Goal: Transaction & Acquisition: Purchase product/service

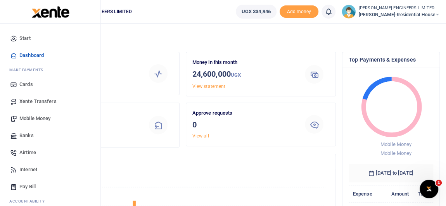
click at [36, 119] on span "Mobile Money" at bounding box center [34, 119] width 31 height 8
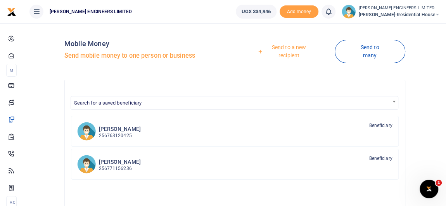
click at [289, 56] on link "Send to a new recipient" at bounding box center [286, 51] width 97 height 22
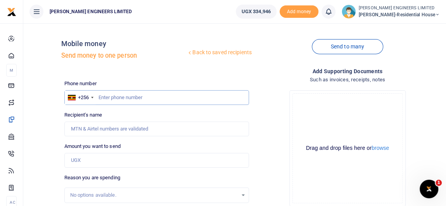
click at [111, 99] on input "text" at bounding box center [156, 97] width 185 height 15
type input "394008778"
type input "Sam Epila"
type input "394008778"
click at [85, 162] on input "Amount you want to send" at bounding box center [156, 160] width 185 height 15
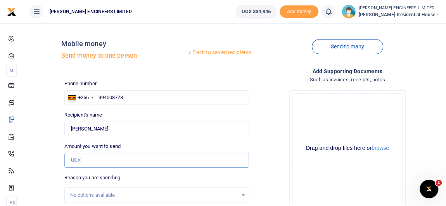
click at [81, 158] on input "Amount you want to send" at bounding box center [156, 160] width 185 height 15
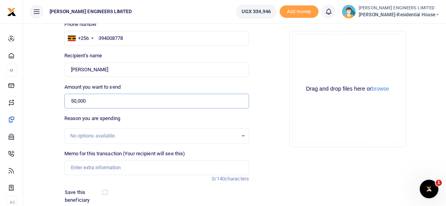
scroll to position [70, 0]
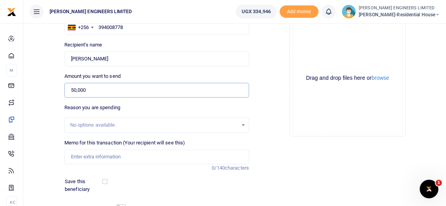
type input "50,000"
click at [81, 162] on input "Memo for this transaction (Your recipient will see this)" at bounding box center [156, 157] width 185 height 15
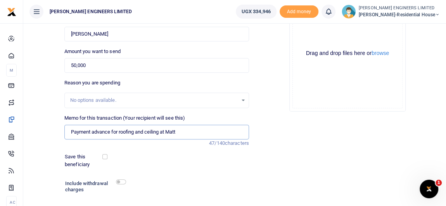
scroll to position [106, 0]
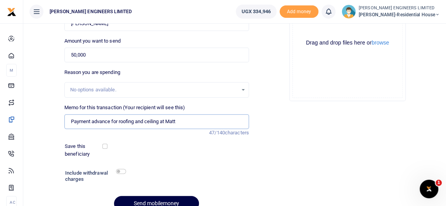
type input "Payment advance for roofing and ceiling at Matt"
click at [123, 173] on input "checkbox" at bounding box center [121, 171] width 10 height 5
checkbox input "true"
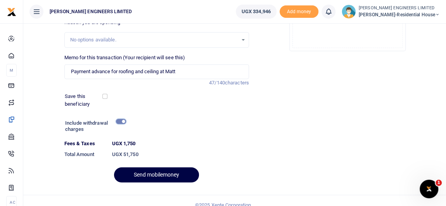
scroll to position [164, 0]
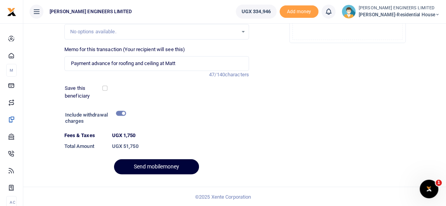
click at [179, 166] on button "Send mobilemoney" at bounding box center [156, 166] width 85 height 15
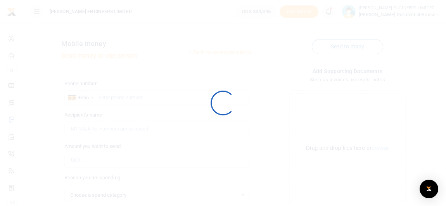
select select
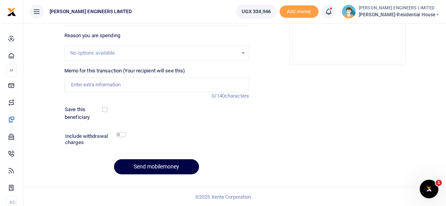
click at [333, 14] on div at bounding box center [223, 103] width 446 height 206
click at [332, 14] on icon at bounding box center [329, 11] width 8 height 9
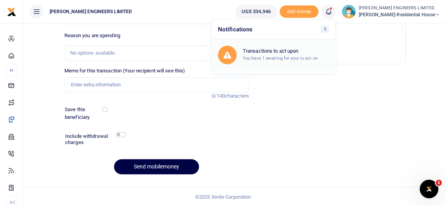
click at [281, 55] on small "You have 1 awaiting for your to act on" at bounding box center [280, 57] width 75 height 5
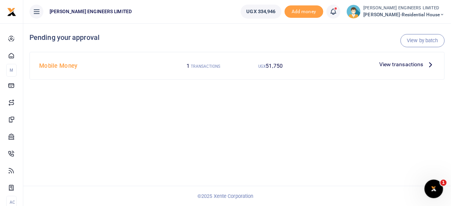
click at [392, 65] on span "View transactions" at bounding box center [401, 64] width 44 height 9
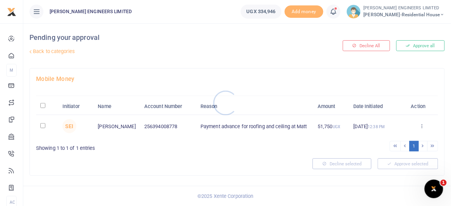
click at [42, 126] on div at bounding box center [225, 103] width 451 height 206
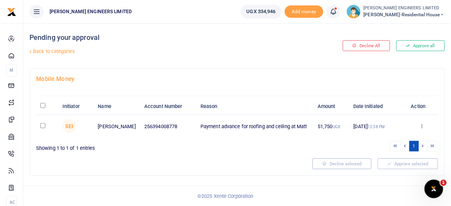
click at [42, 126] on input "checkbox" at bounding box center [42, 125] width 5 height 5
checkbox input "true"
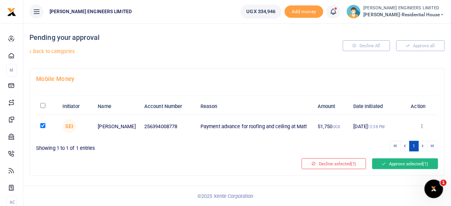
click at [400, 163] on button "Approve selected (1)" at bounding box center [405, 164] width 66 height 11
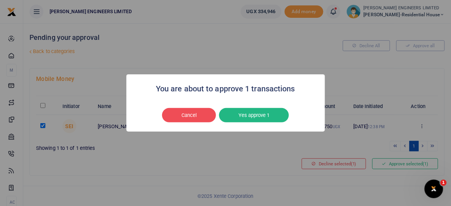
click at [251, 115] on button "Yes approve 1" at bounding box center [254, 115] width 70 height 15
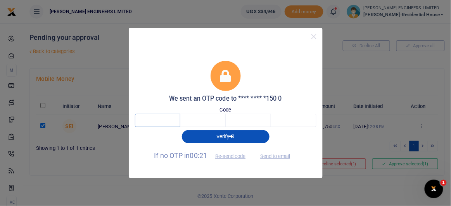
click at [163, 121] on input "text" at bounding box center [157, 120] width 45 height 13
type input "9"
type input "4"
type input "3"
type input "8"
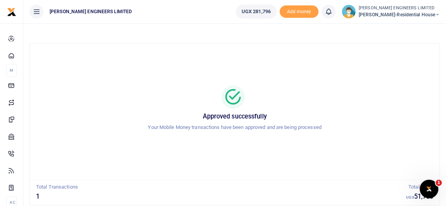
click at [438, 14] on icon at bounding box center [437, 14] width 5 height 5
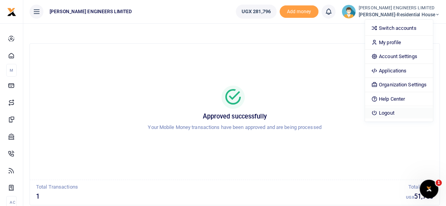
click at [400, 113] on link "Logout" at bounding box center [399, 113] width 68 height 11
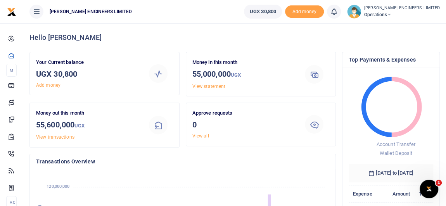
click at [392, 14] on icon at bounding box center [389, 14] width 5 height 5
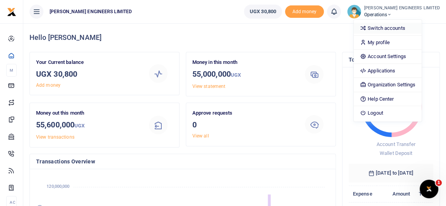
click at [403, 26] on link "Switch accounts" at bounding box center [388, 28] width 68 height 11
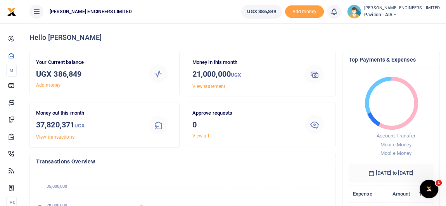
click at [397, 14] on icon at bounding box center [395, 14] width 5 height 5
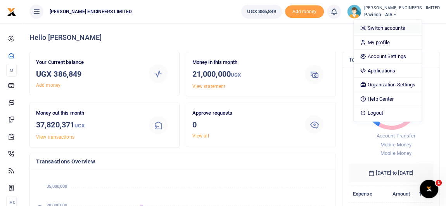
click at [406, 28] on link "Switch accounts" at bounding box center [388, 28] width 68 height 11
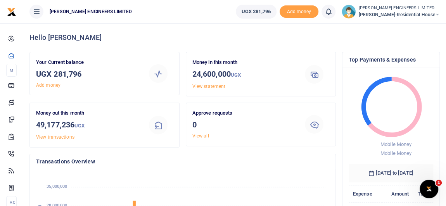
click at [437, 14] on icon at bounding box center [437, 14] width 5 height 5
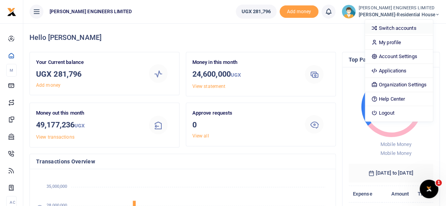
click at [413, 26] on link "Switch accounts" at bounding box center [399, 28] width 68 height 11
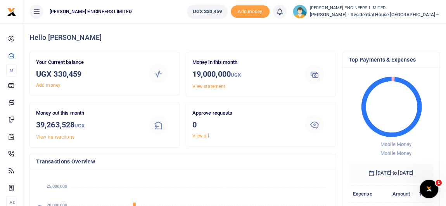
click at [437, 14] on icon at bounding box center [437, 14] width 5 height 5
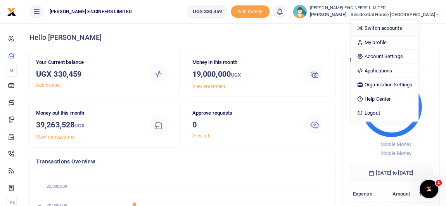
click at [407, 27] on link "Switch accounts" at bounding box center [385, 28] width 68 height 11
